Goal: Information Seeking & Learning: Learn about a topic

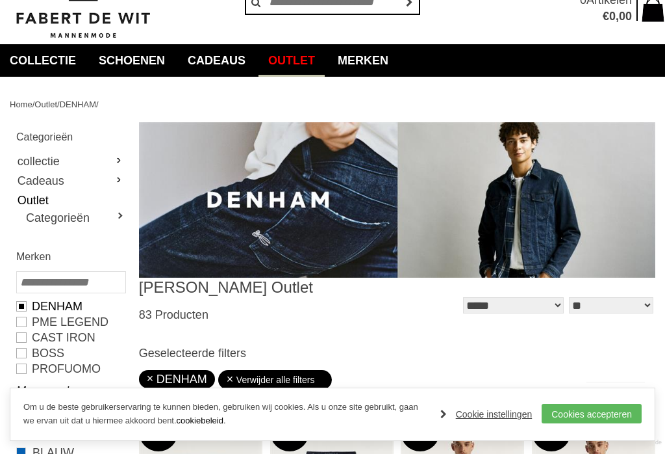
scroll to position [110, 0]
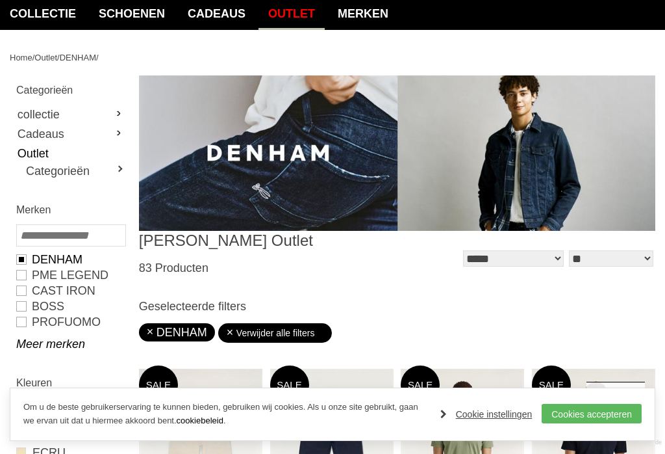
click at [26, 152] on link "Outlet" at bounding box center [70, 153] width 109 height 19
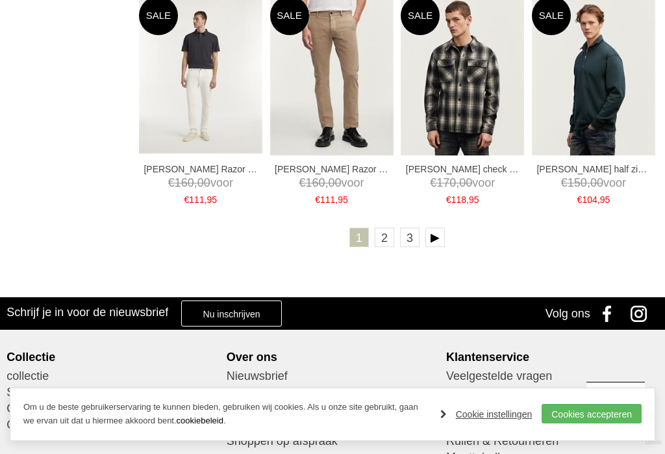
scroll to position [2281, 0]
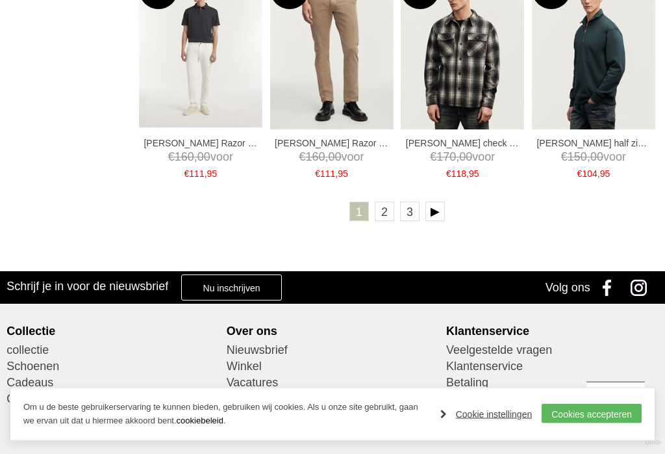
click at [391, 218] on link "2" at bounding box center [384, 211] width 19 height 19
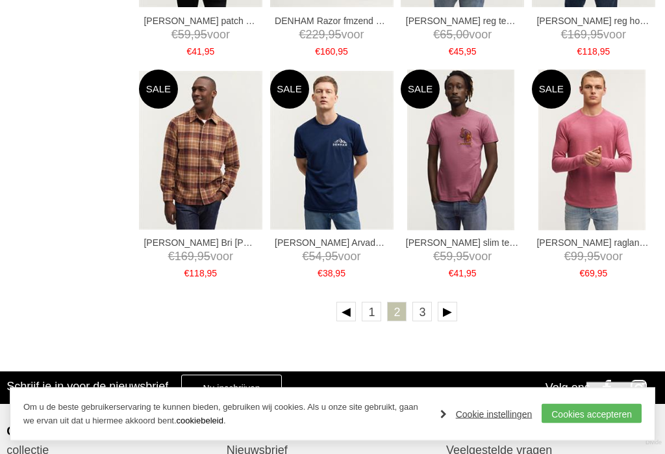
scroll to position [2163, 0]
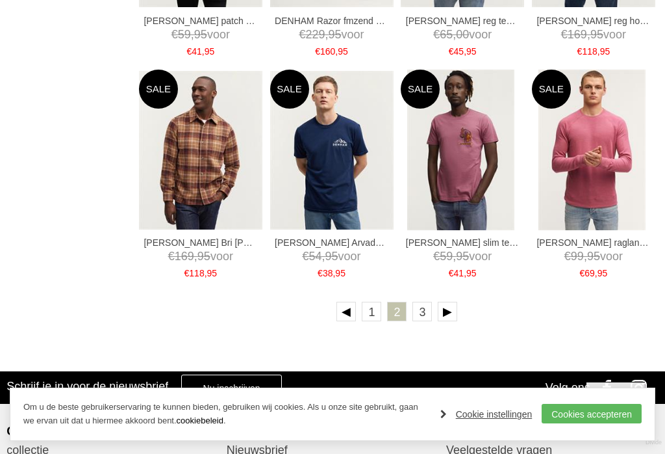
click at [420, 318] on link "3" at bounding box center [422, 311] width 19 height 19
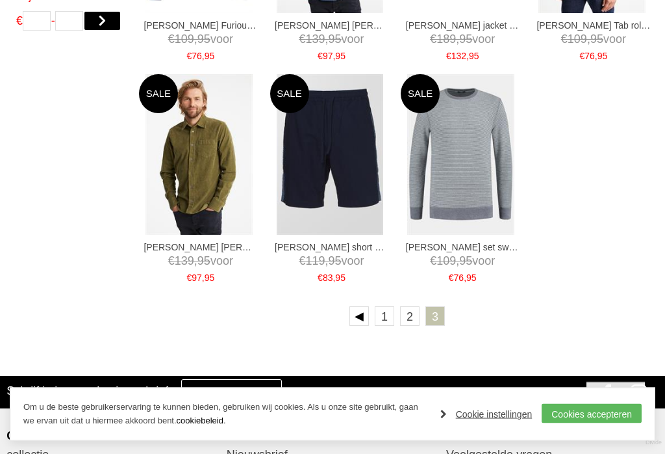
scroll to position [827, 0]
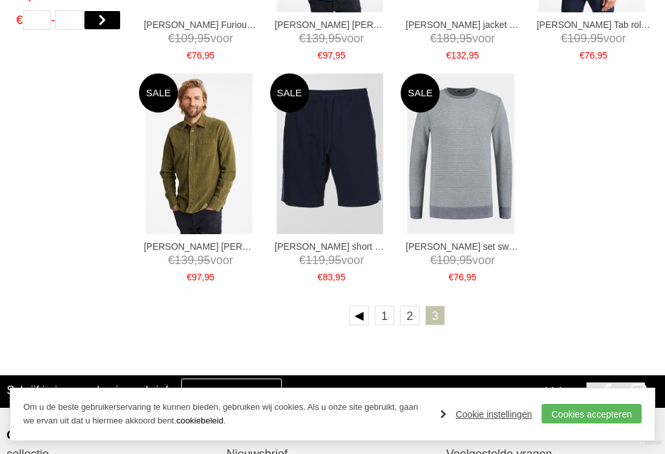
click at [385, 318] on link "1" at bounding box center [384, 314] width 19 height 19
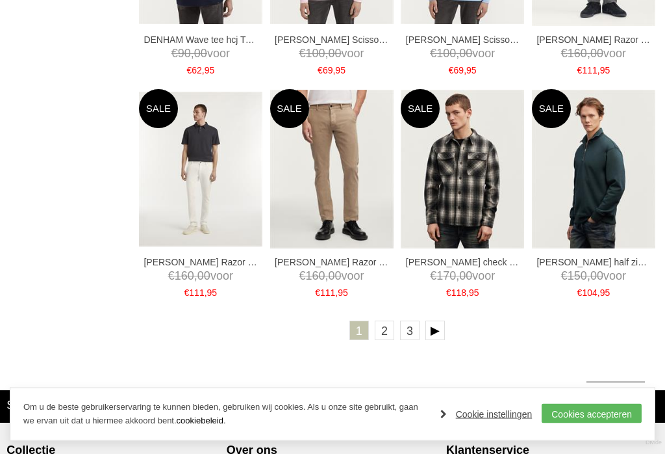
scroll to position [2163, 0]
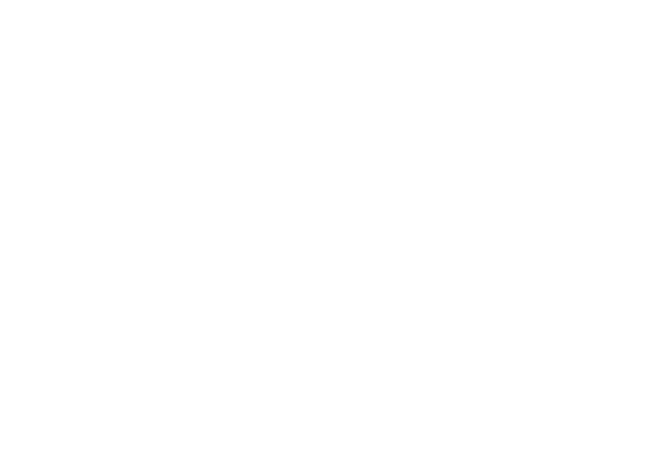
scroll to position [130, 0]
